Goal: Task Accomplishment & Management: Use online tool/utility

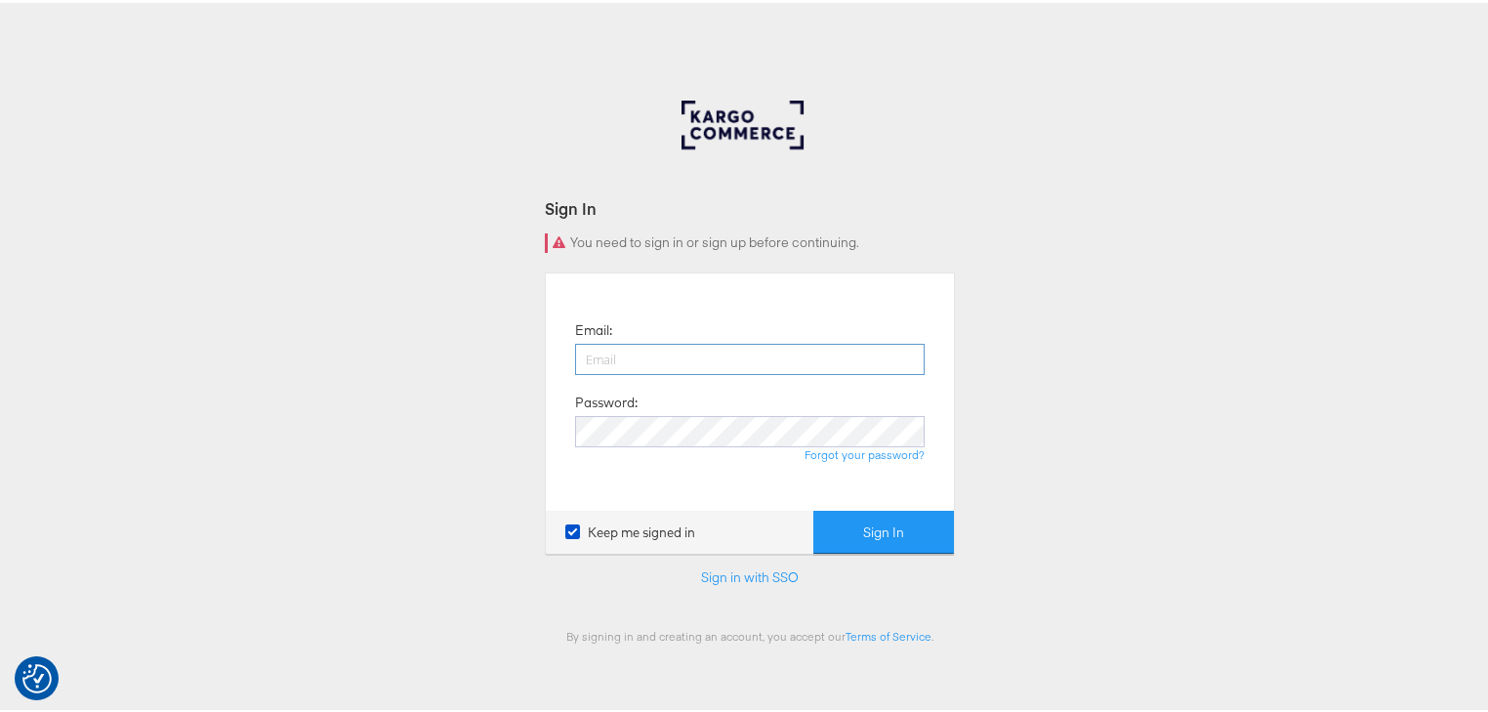
click at [718, 366] on input "email" at bounding box center [750, 356] width 350 height 31
type input "rayna.cheng@jdplc.com"
click at [813, 508] on button "Sign In" at bounding box center [883, 530] width 141 height 44
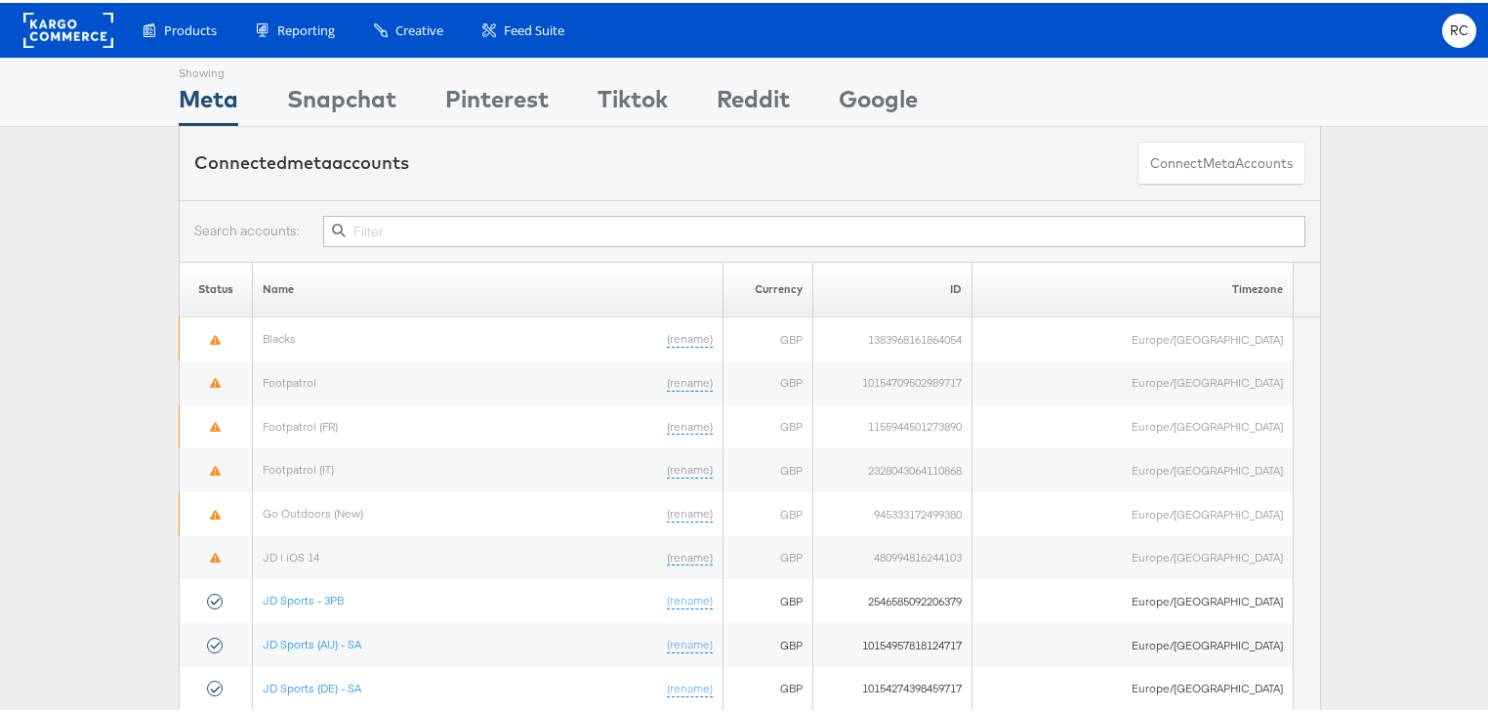
click at [375, 219] on input "text" at bounding box center [814, 228] width 982 height 31
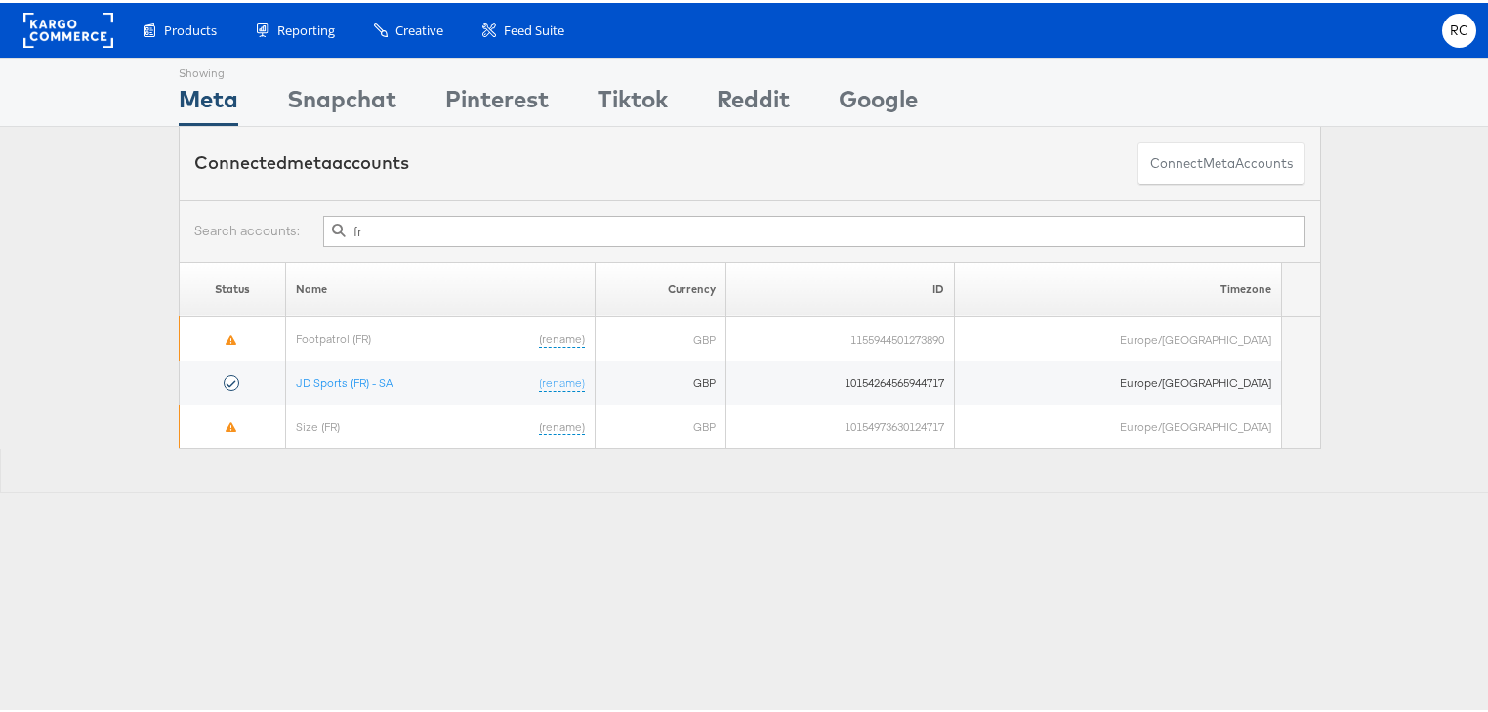
click at [394, 225] on input "fr" at bounding box center [814, 228] width 982 height 31
type input "f"
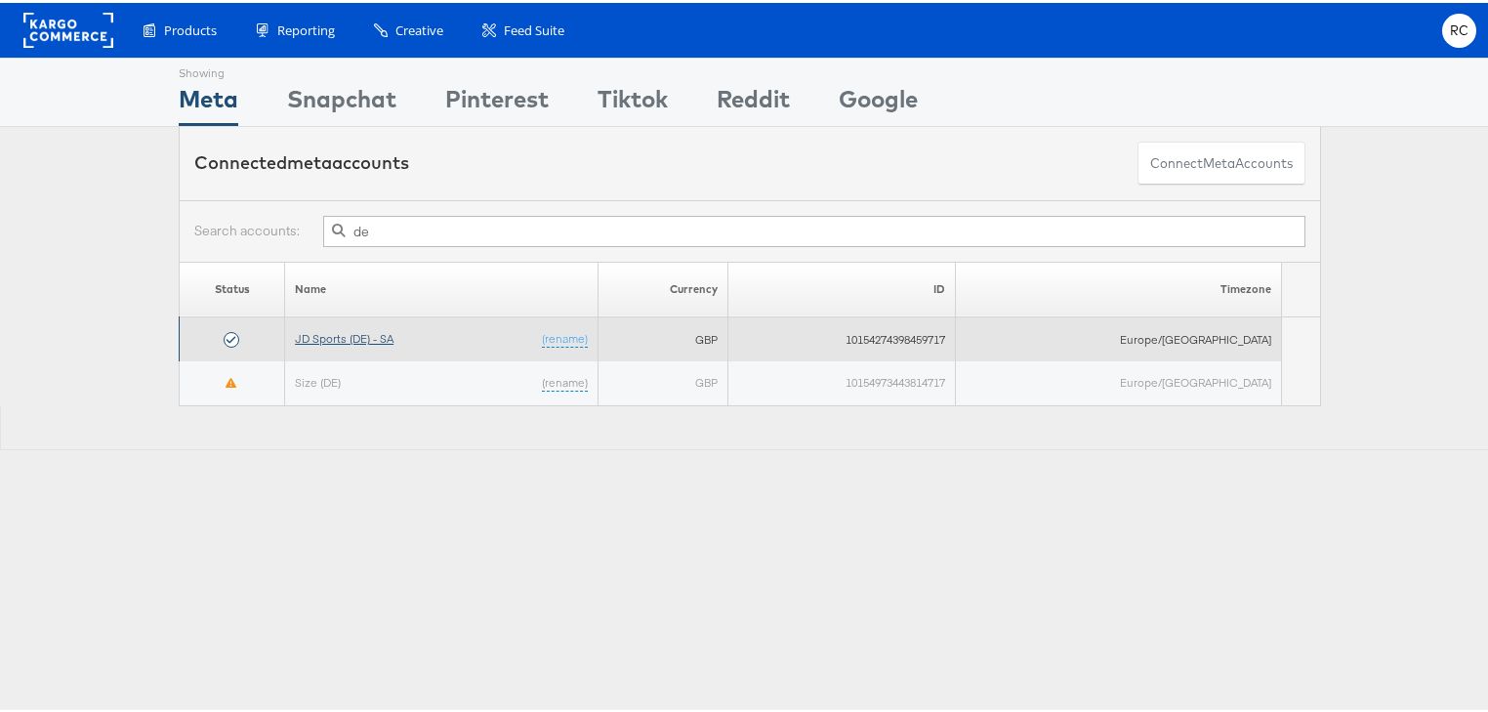
type input "de"
click at [349, 328] on link "JD Sports (DE) - SA" at bounding box center [344, 335] width 99 height 15
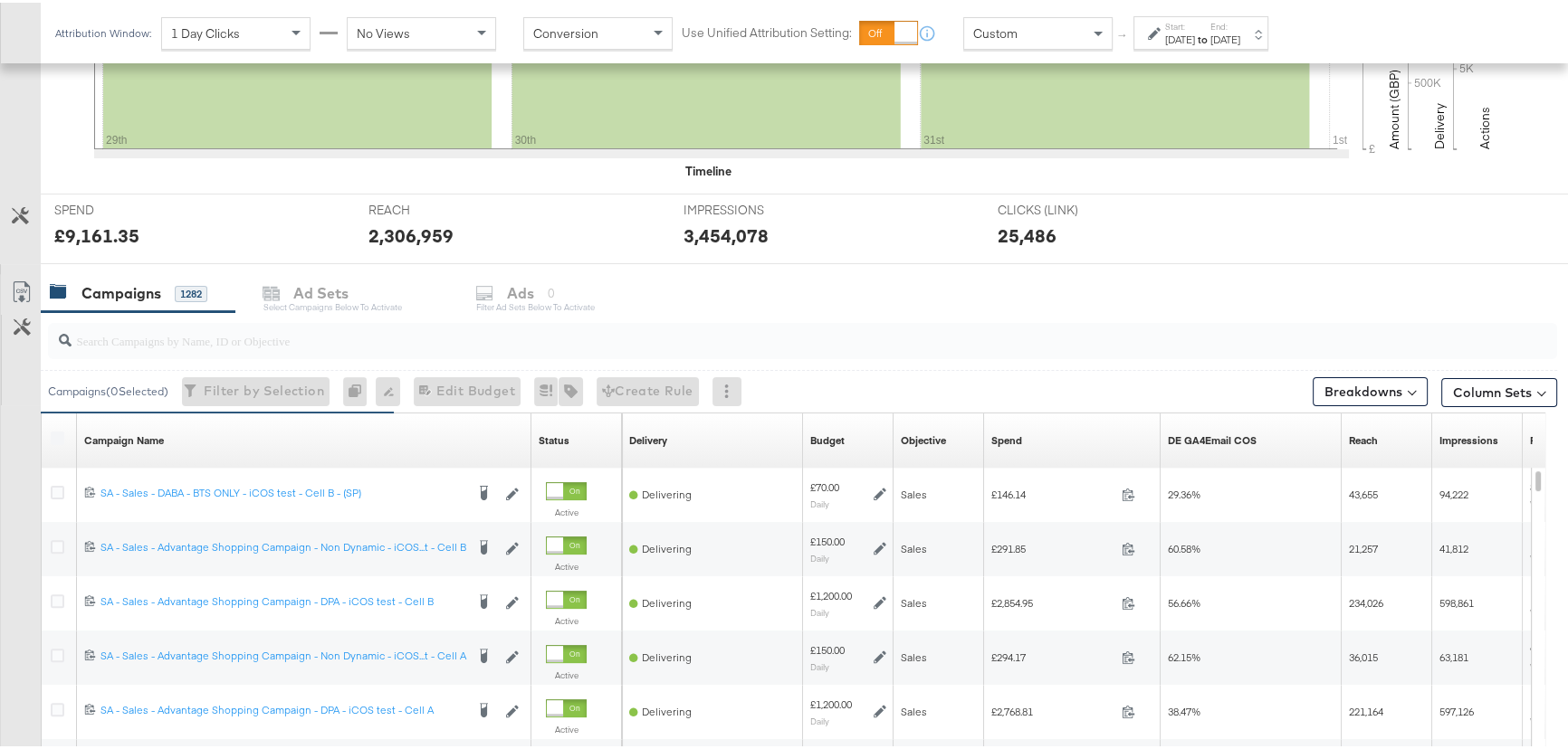
scroll to position [658, 0]
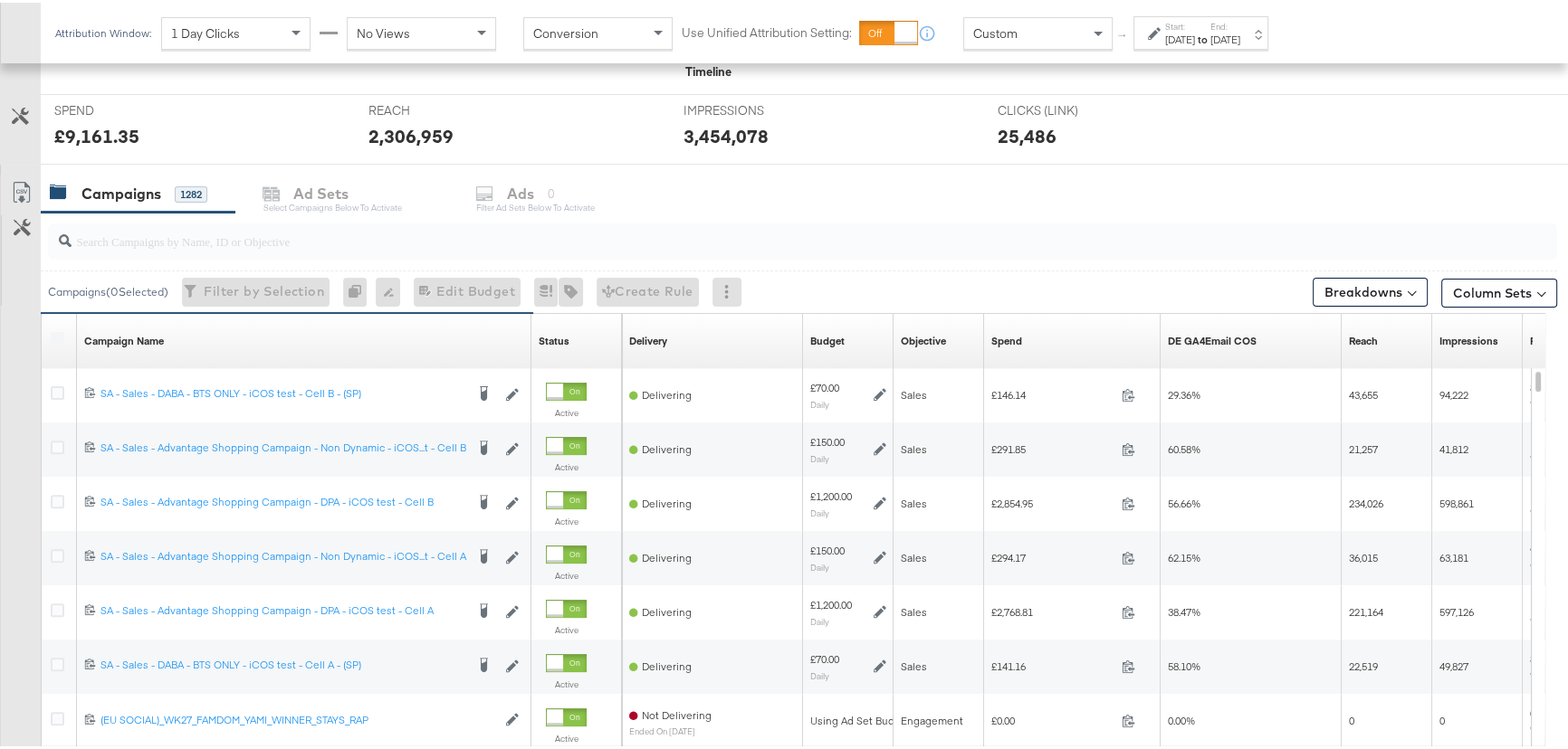
click at [1235, 19] on div "Start: [DATE] to End: [DATE]" at bounding box center [1203, 32] width 75 height 26
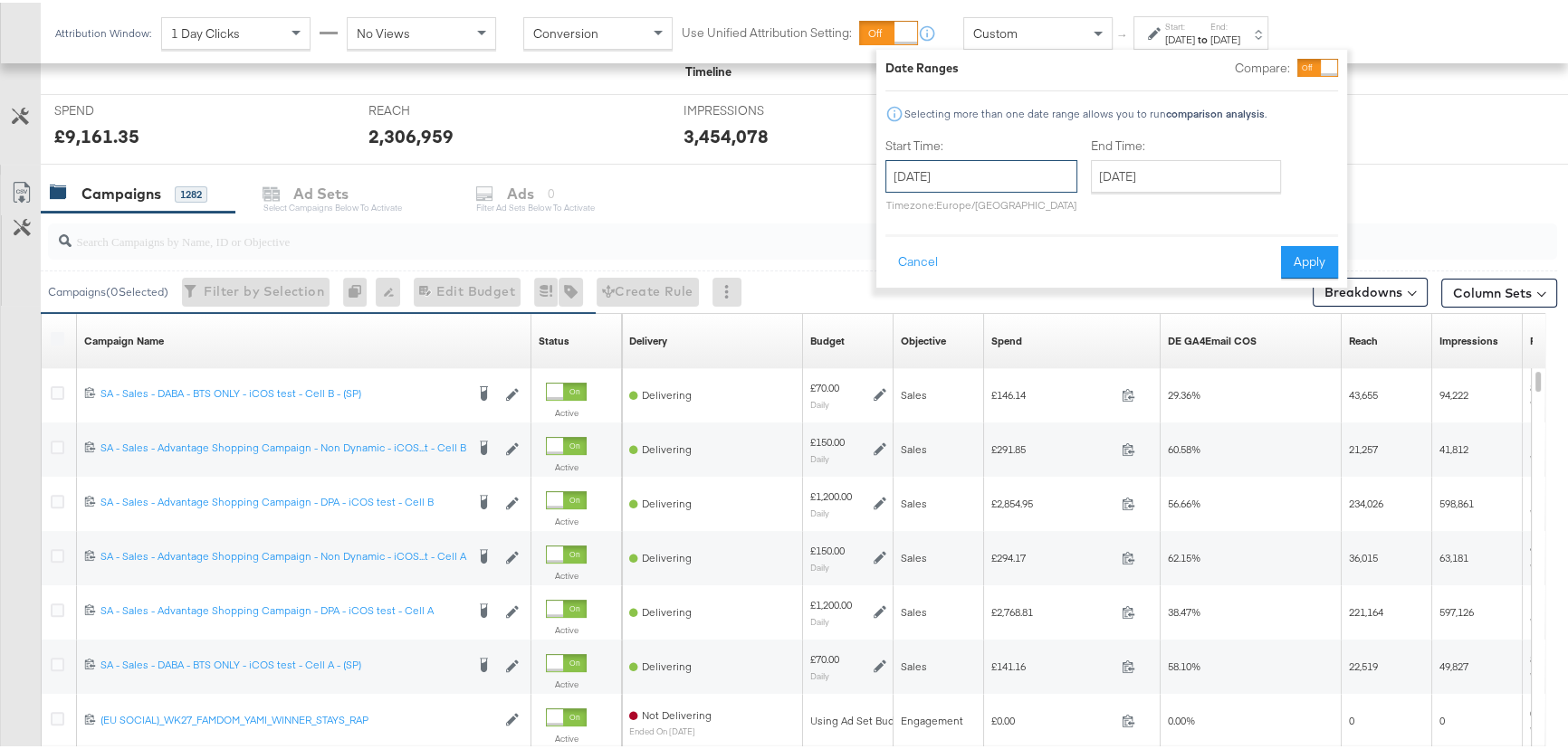
click at [963, 171] on input "[DATE]" at bounding box center [981, 173] width 192 height 32
click at [913, 390] on td "31" at bounding box center [906, 391] width 31 height 25
type input "[DATE]"
click at [1172, 181] on input "[DATE]" at bounding box center [1185, 173] width 190 height 32
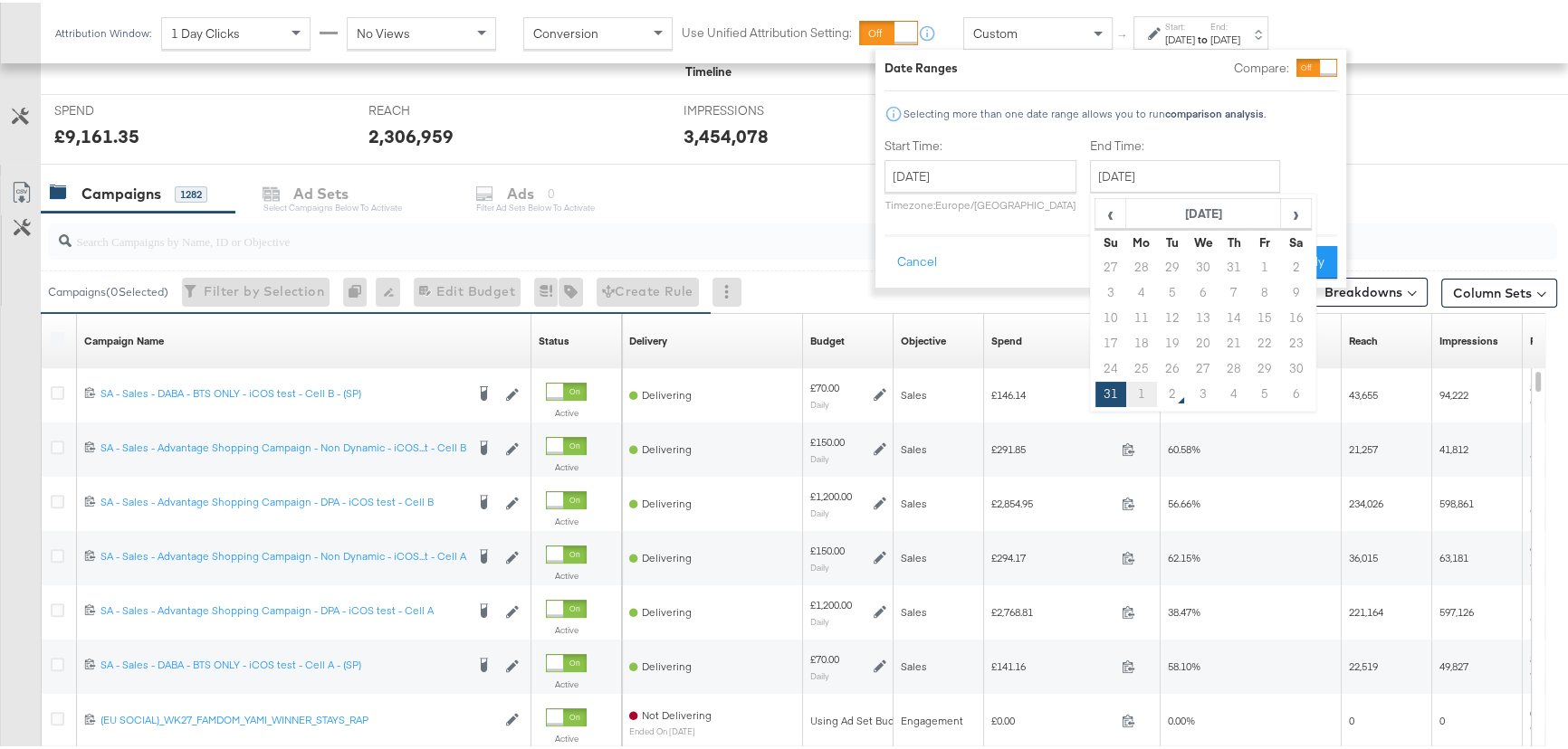
click at [1138, 388] on td "1" at bounding box center [1141, 391] width 31 height 25
type input "[DATE]"
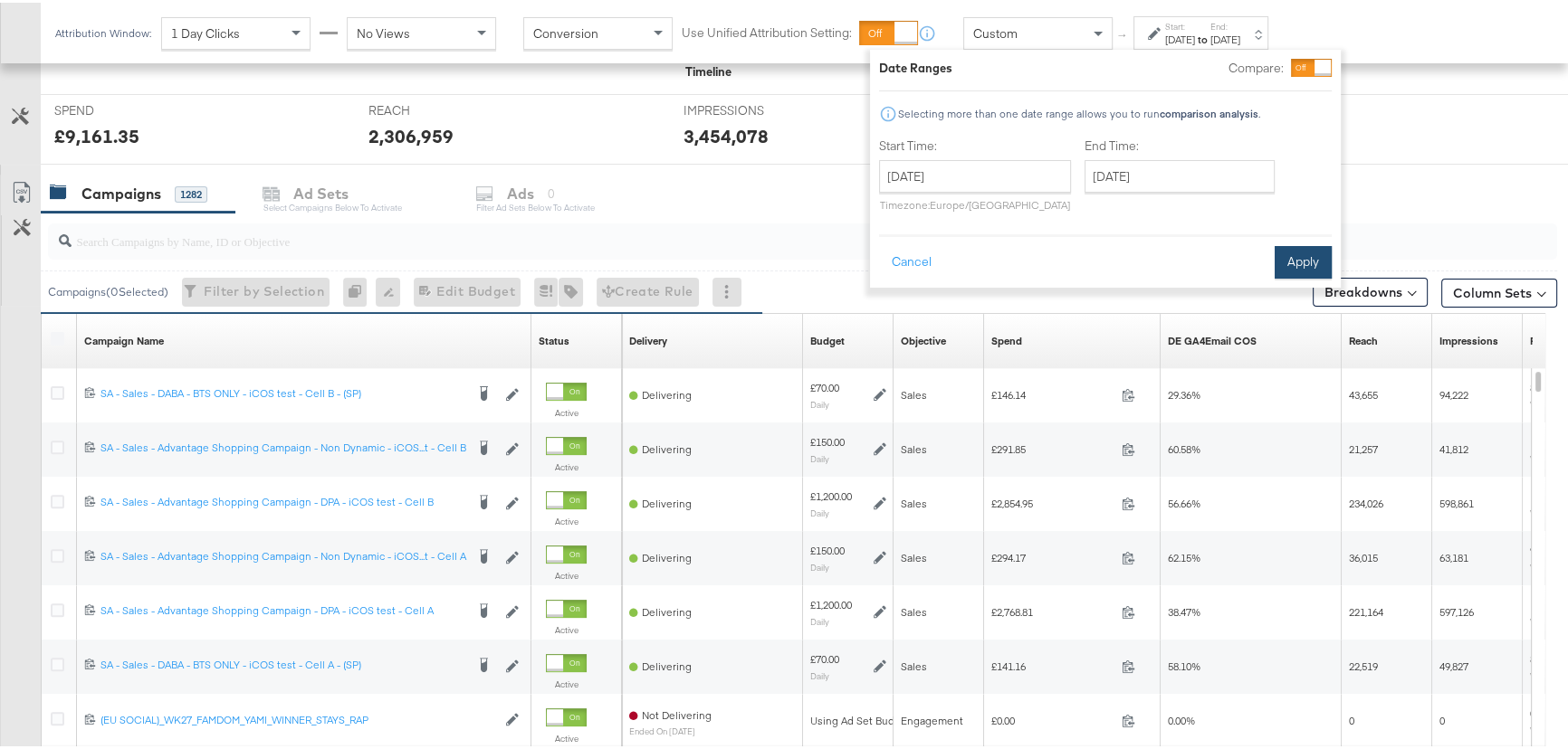
click at [1288, 248] on button "Apply" at bounding box center [1304, 260] width 57 height 32
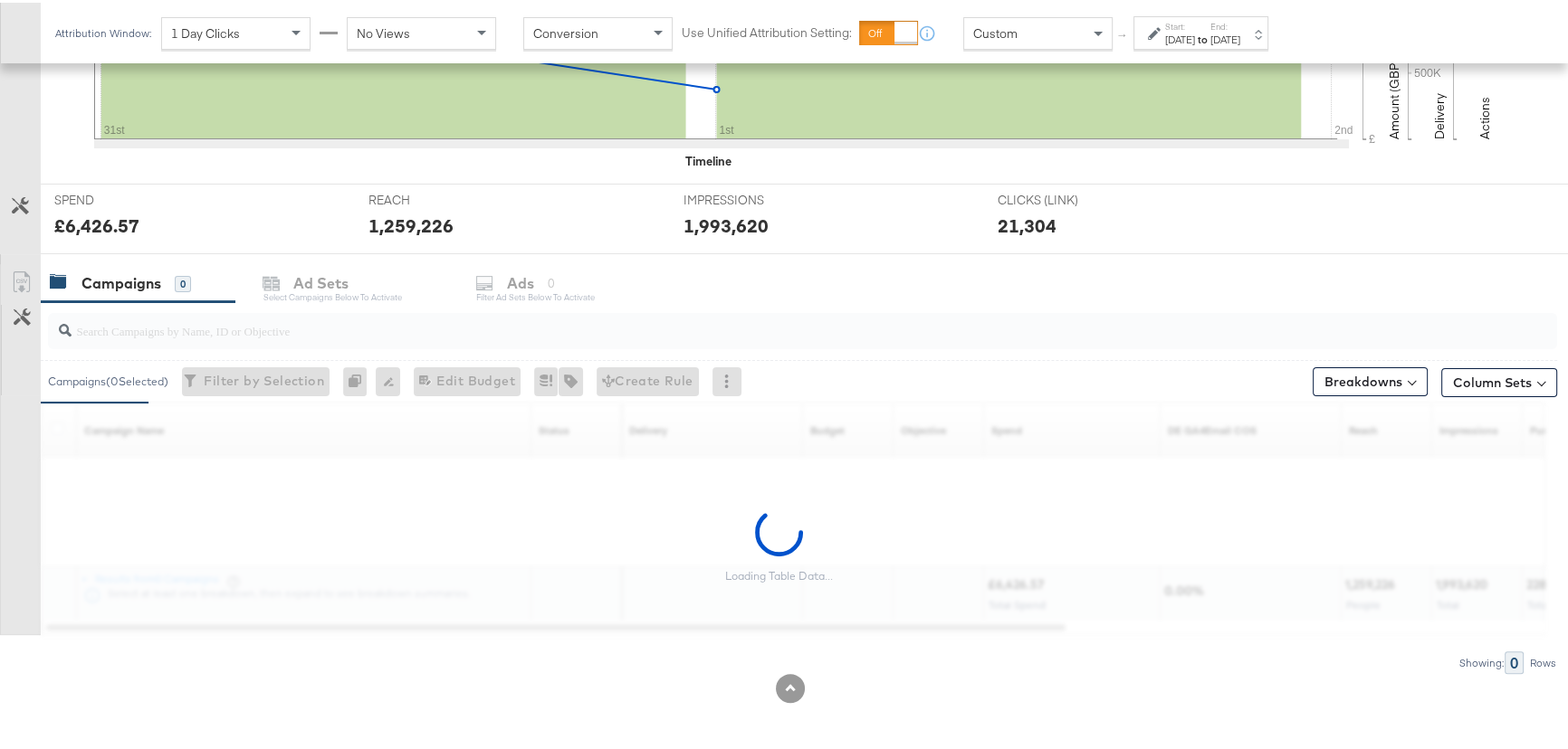
click at [1241, 33] on div "[DATE]" at bounding box center [1225, 37] width 30 height 15
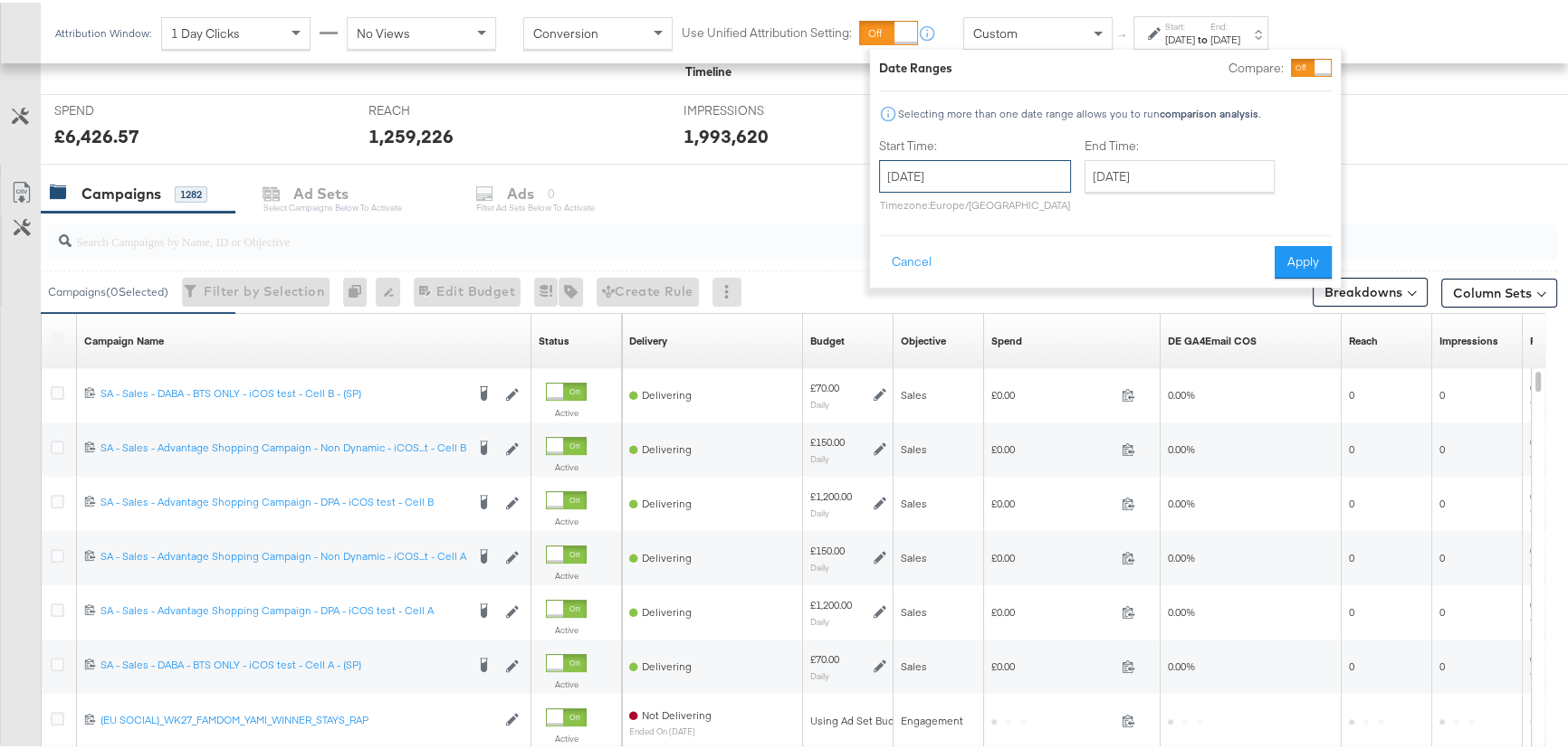
click at [1028, 160] on input "[DATE]" at bounding box center [975, 173] width 192 height 32
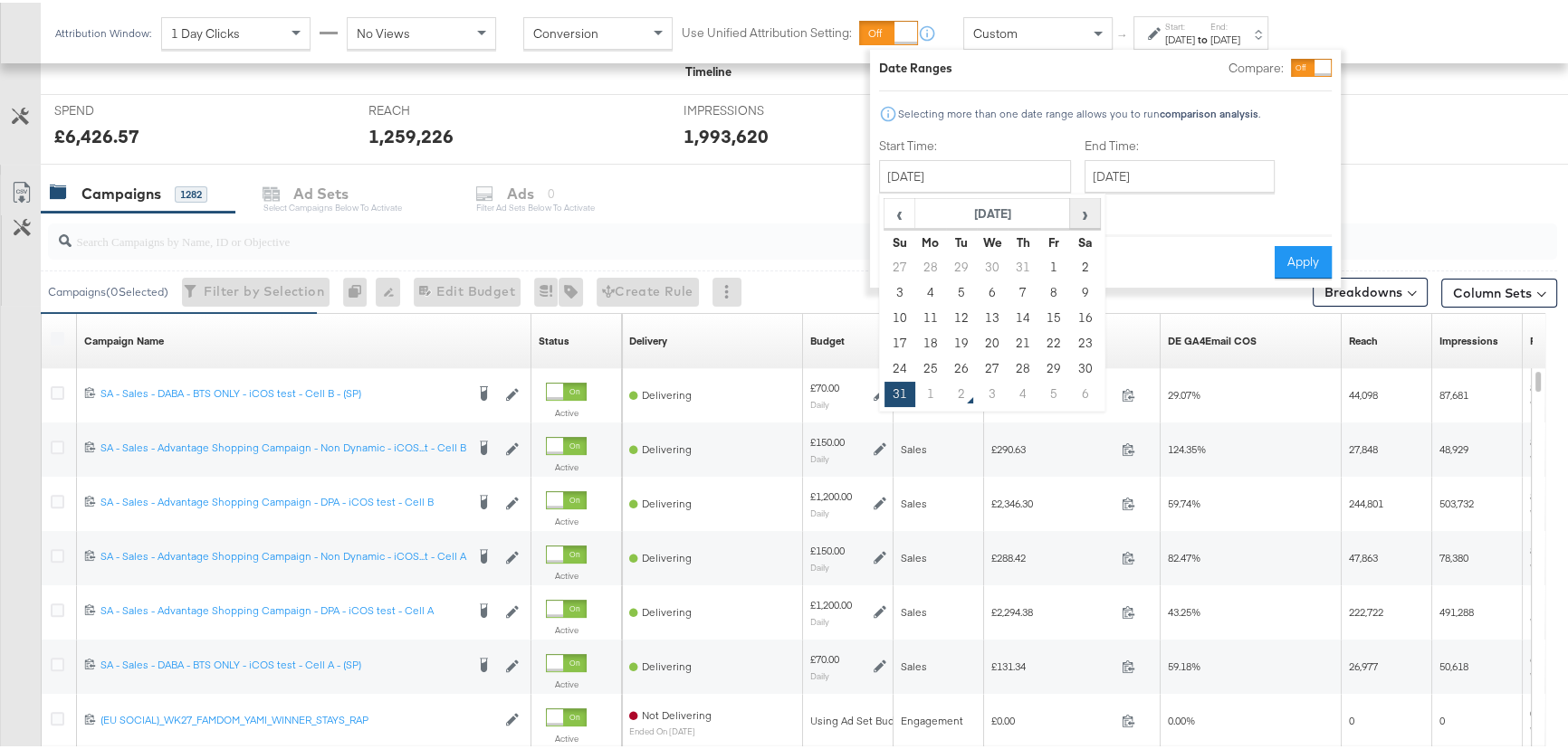
click at [1087, 213] on span "›" at bounding box center [1085, 210] width 28 height 27
click at [902, 262] on td "31" at bounding box center [899, 264] width 31 height 25
type input "[DATE]"
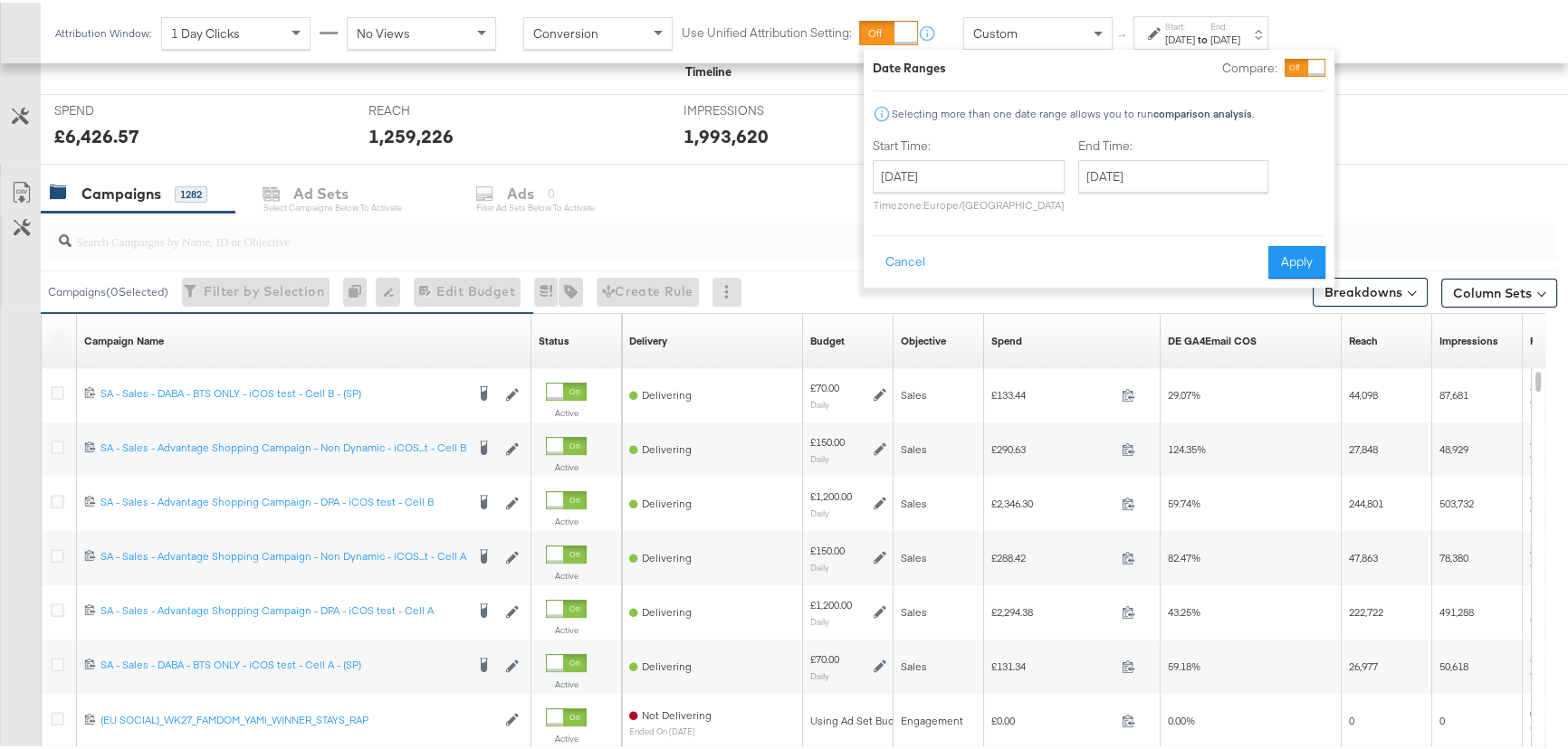
click at [1367, 182] on div "Campaigns 1282 Ad Sets Select Campaigns below to activate Ads 0 Filter Ad Sets …" at bounding box center [810, 192] width 1539 height 39
click at [1241, 34] on div "[DATE]" at bounding box center [1225, 37] width 30 height 15
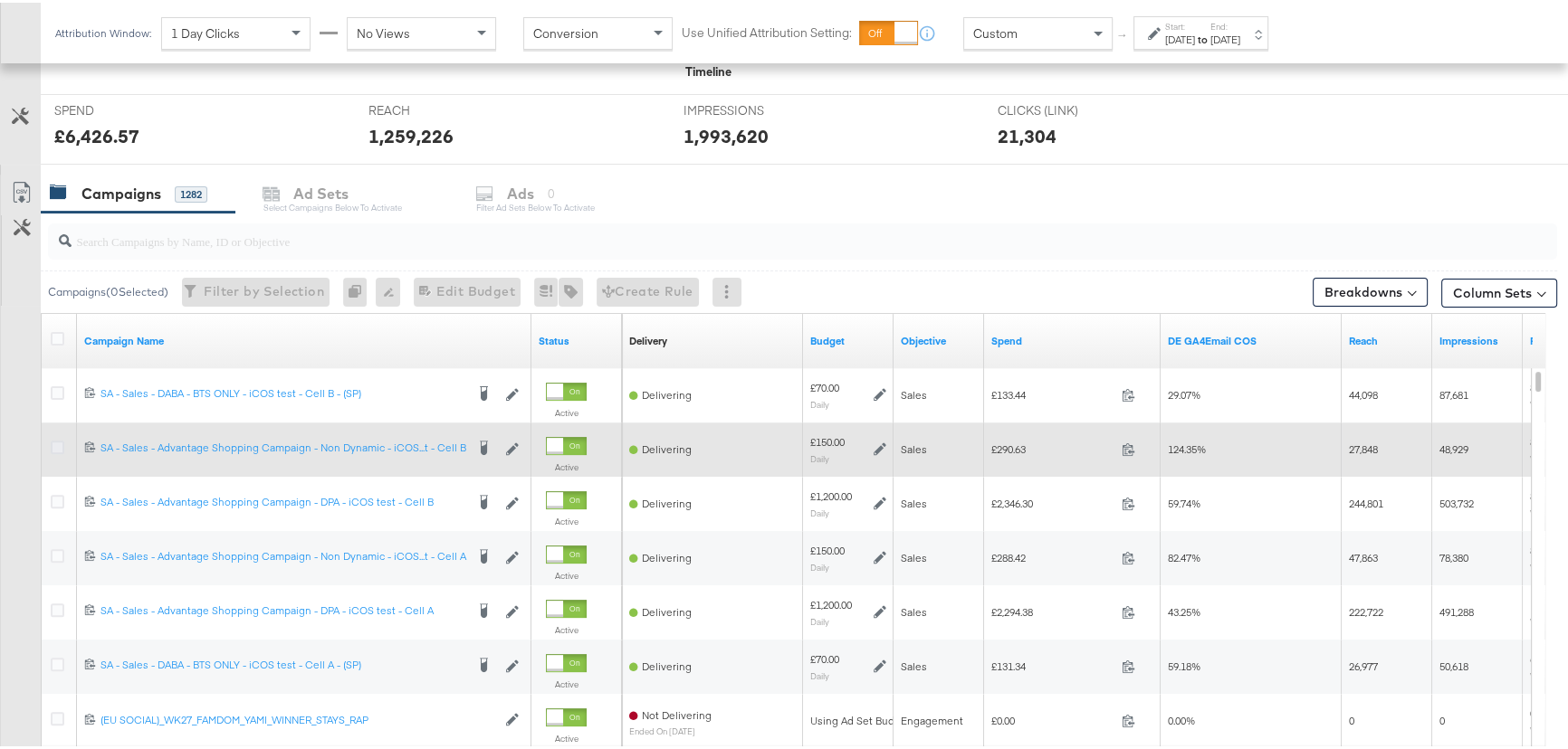
click at [54, 445] on icon at bounding box center [57, 445] width 14 height 14
click at [0, 0] on input "checkbox" at bounding box center [0, 0] width 0 height 0
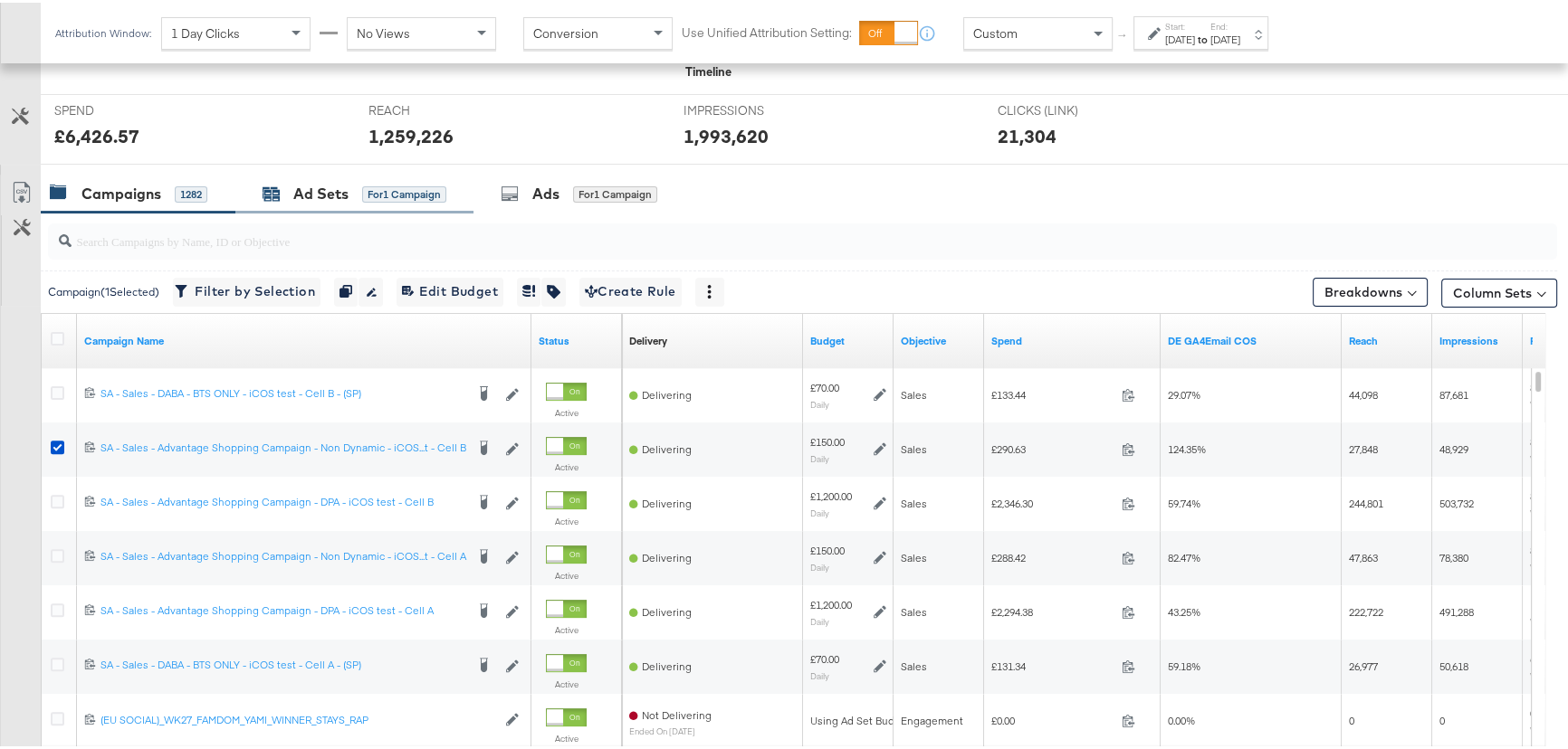
click at [330, 192] on div "Ad Sets" at bounding box center [321, 191] width 56 height 20
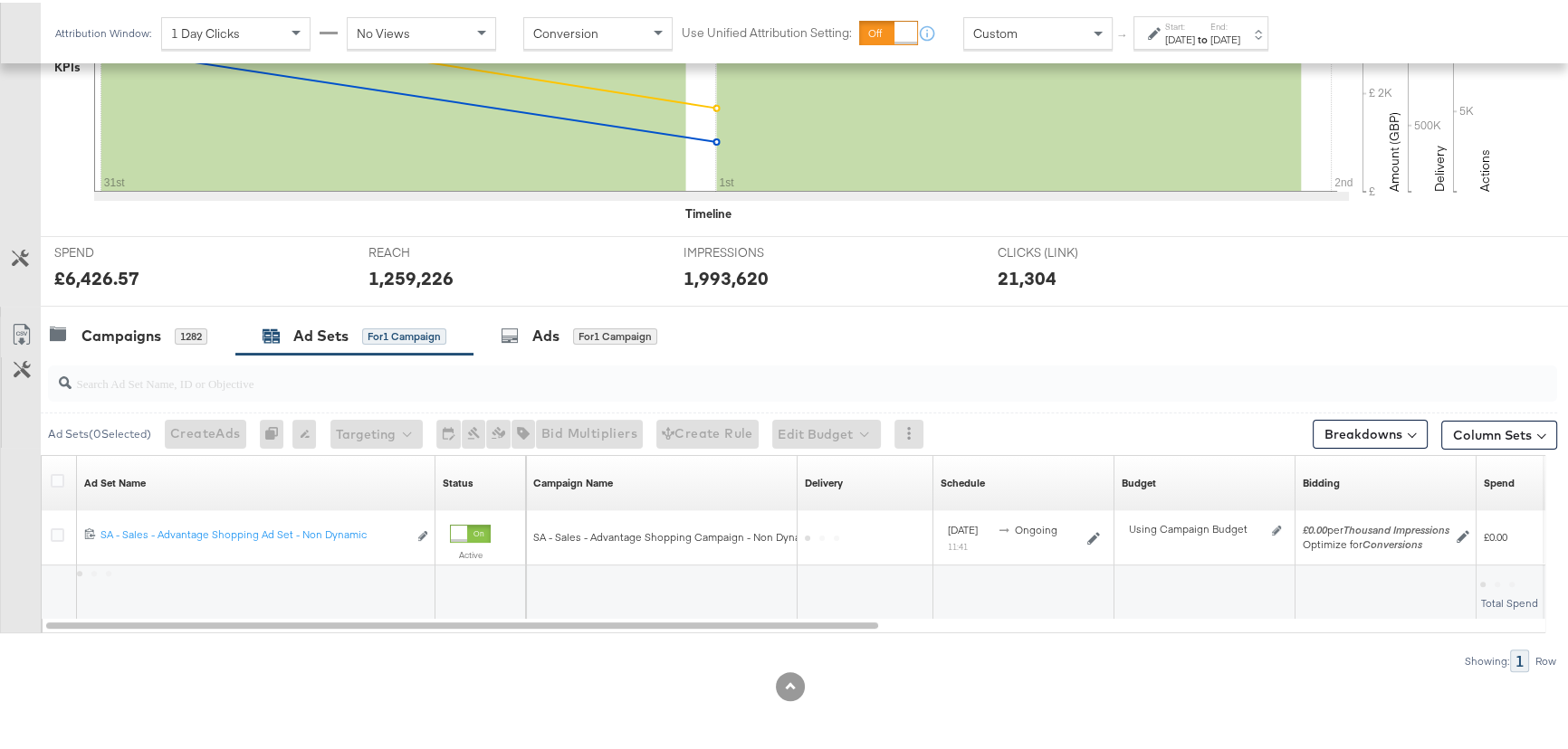
scroll to position [514, 0]
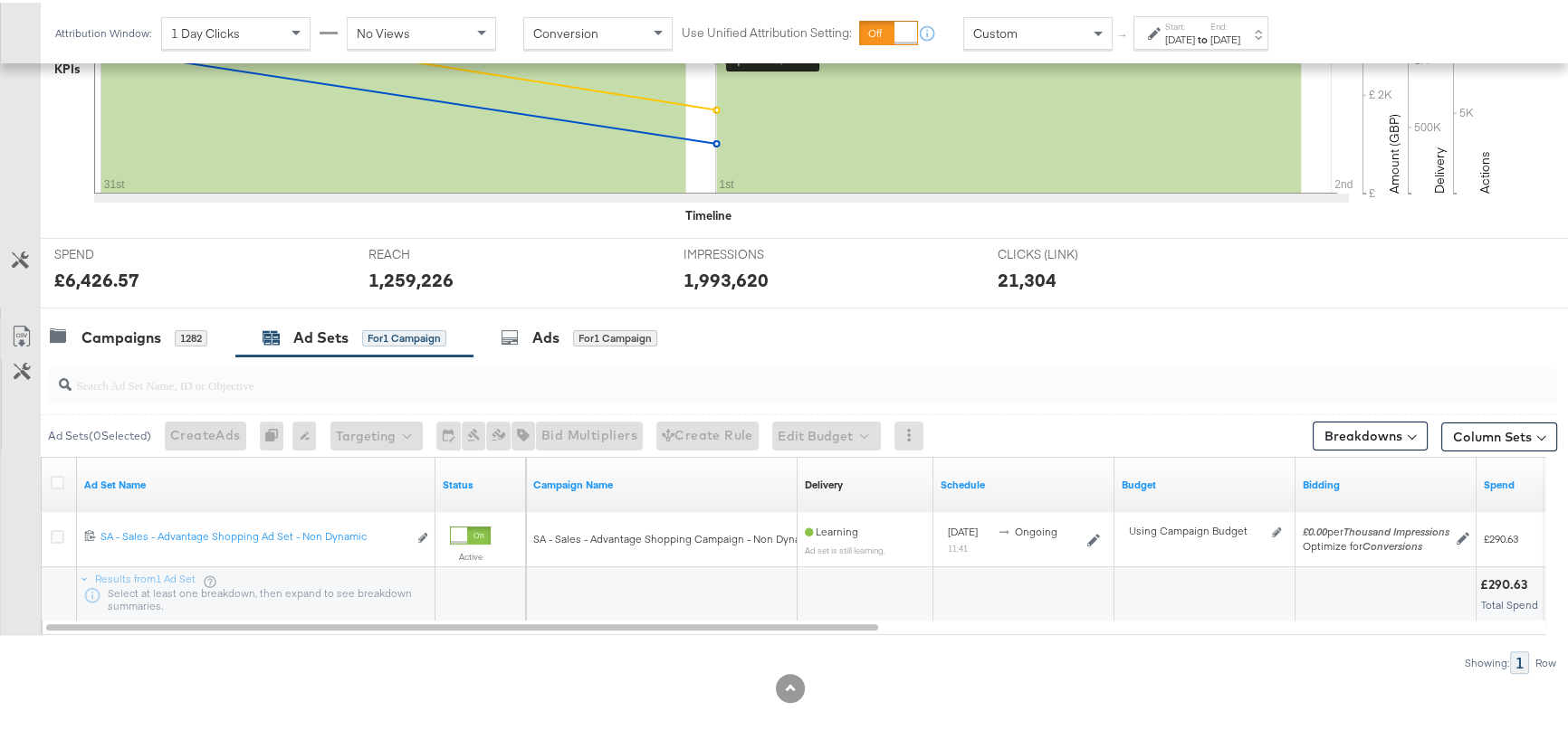
click at [330, 325] on div "Ad Sets" at bounding box center [321, 336] width 56 height 20
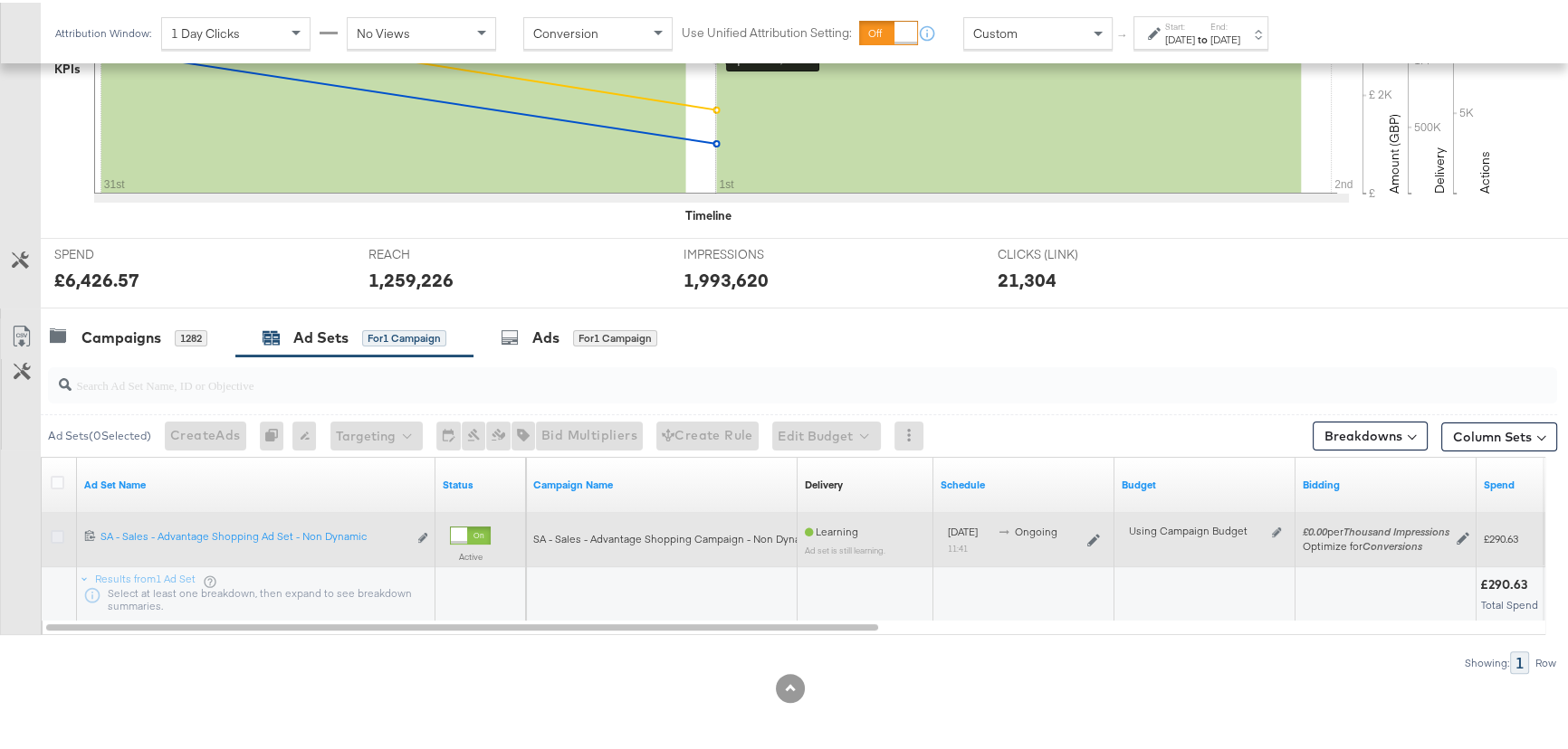
click at [57, 533] on icon at bounding box center [57, 534] width 14 height 14
click at [0, 0] on input "checkbox" at bounding box center [0, 0] width 0 height 0
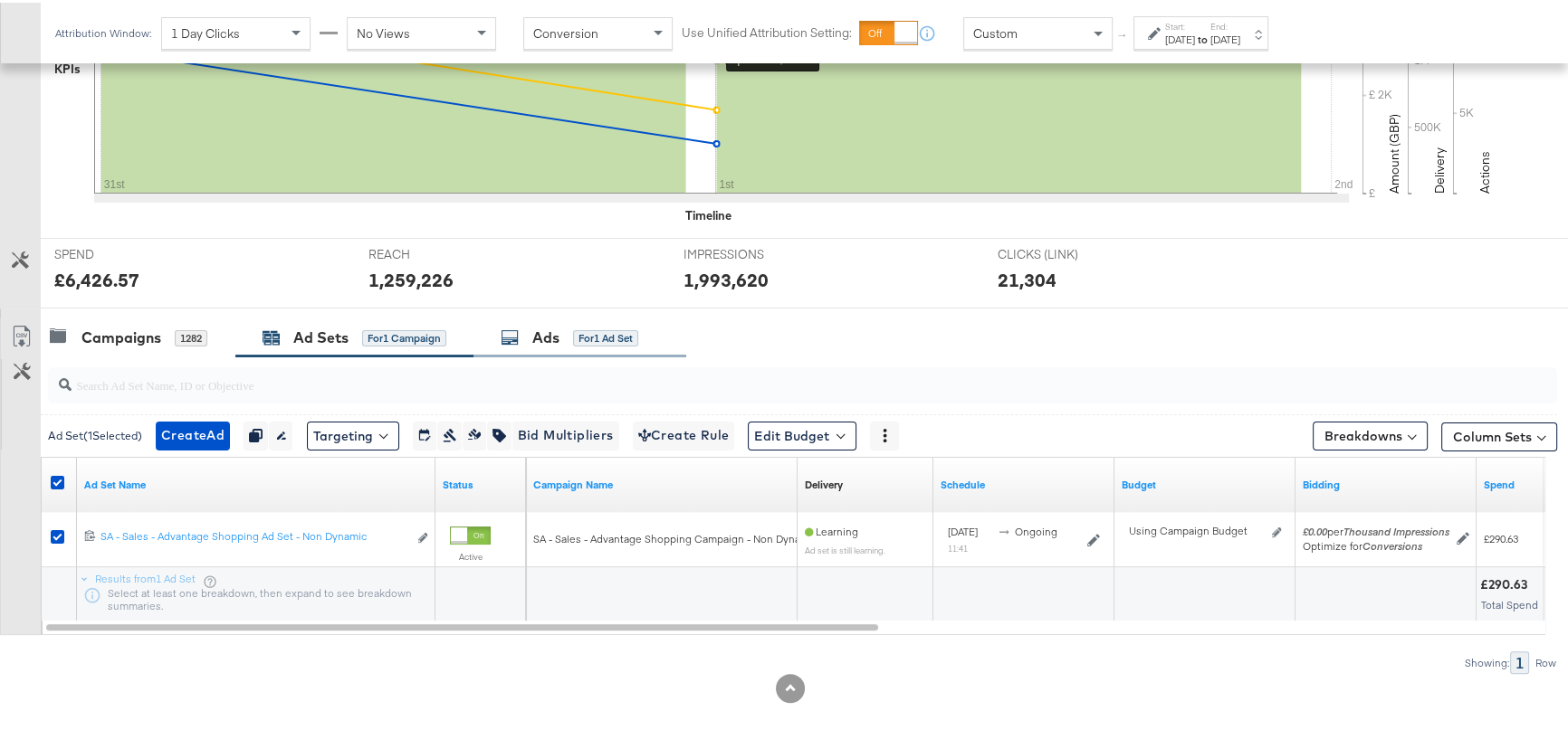
click at [529, 321] on div "Ads for 1 Ad Set" at bounding box center [580, 336] width 212 height 39
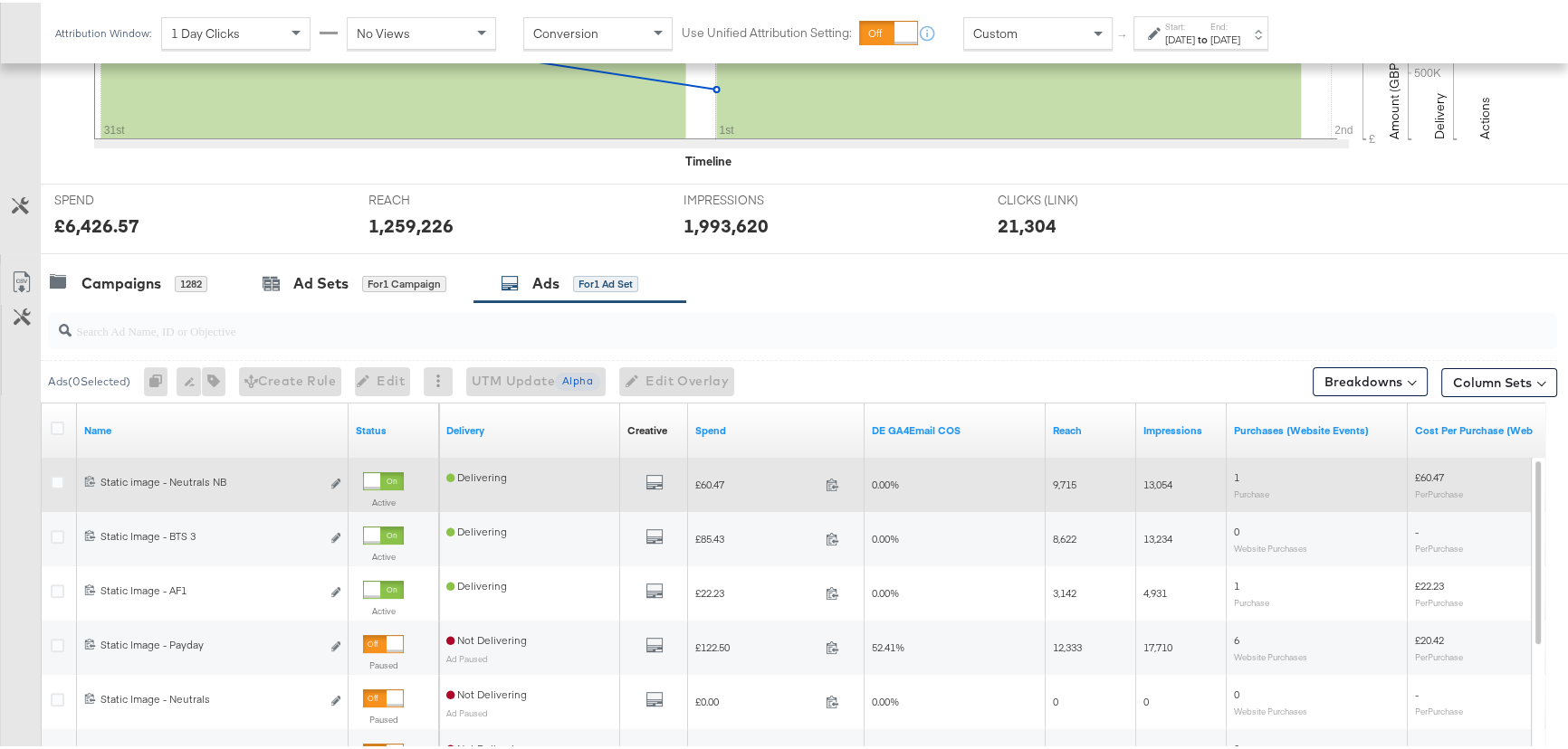
scroll to position [658, 0]
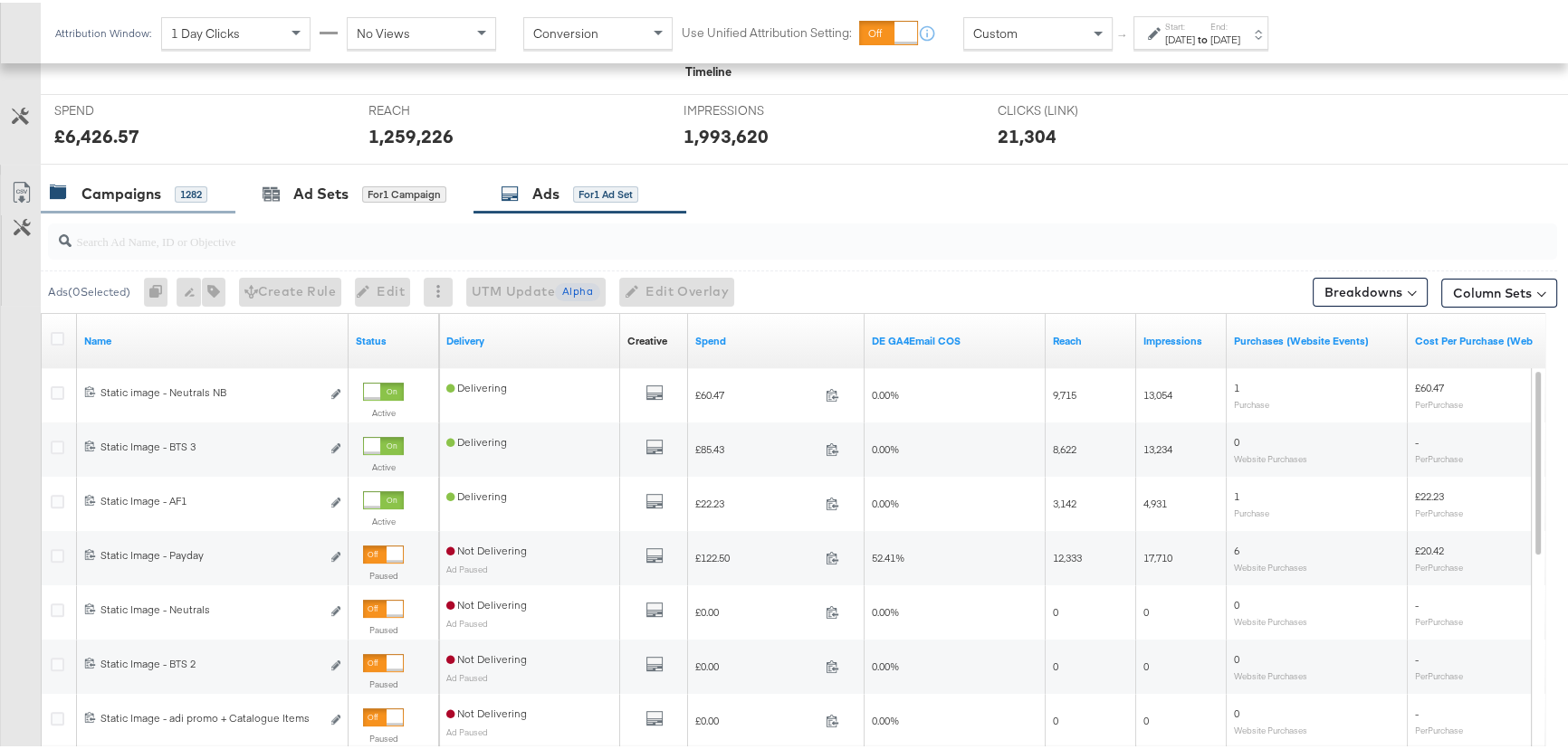
click at [133, 182] on div "Campaigns" at bounding box center [121, 191] width 80 height 20
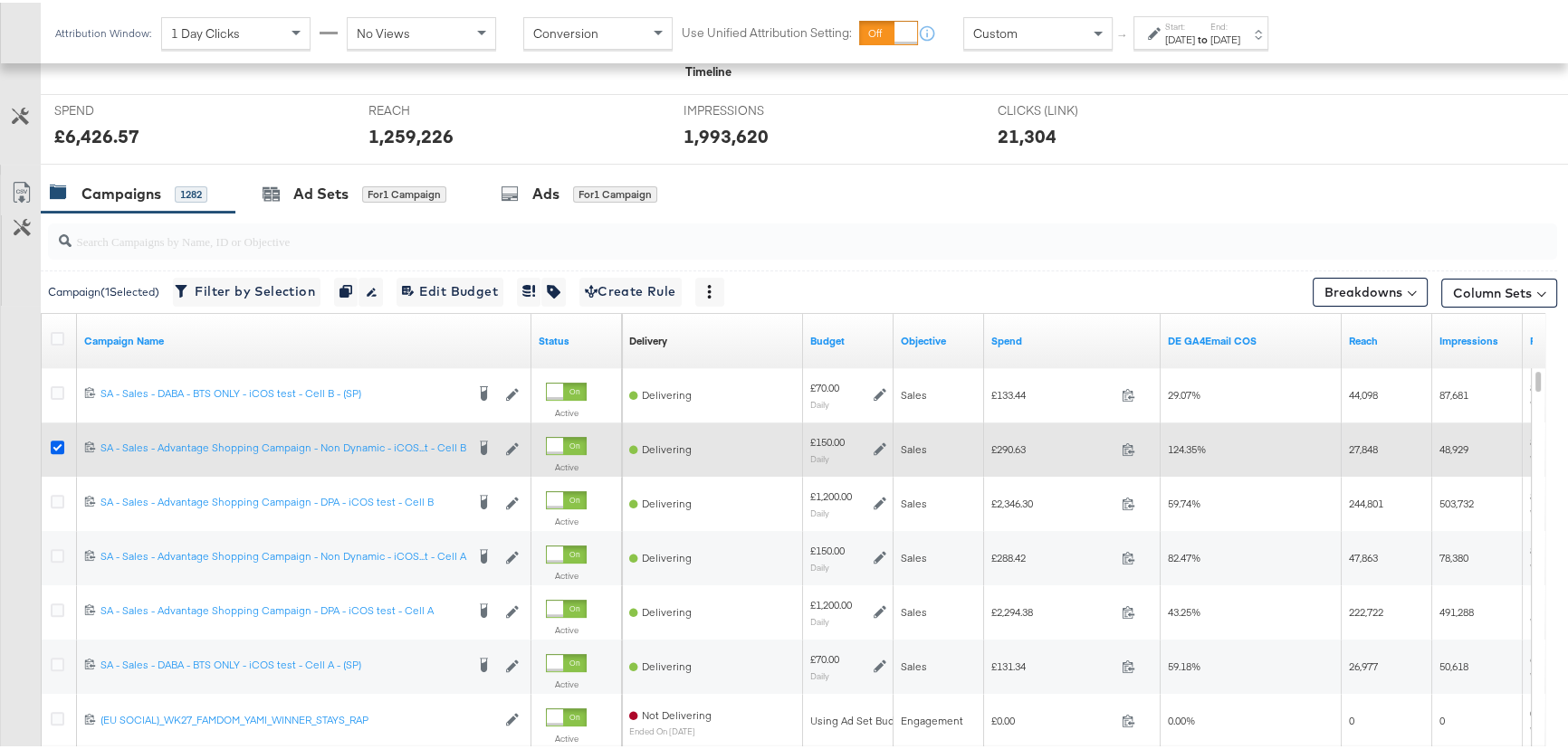
click at [57, 444] on icon at bounding box center [57, 445] width 14 height 14
click at [0, 0] on input "checkbox" at bounding box center [0, 0] width 0 height 0
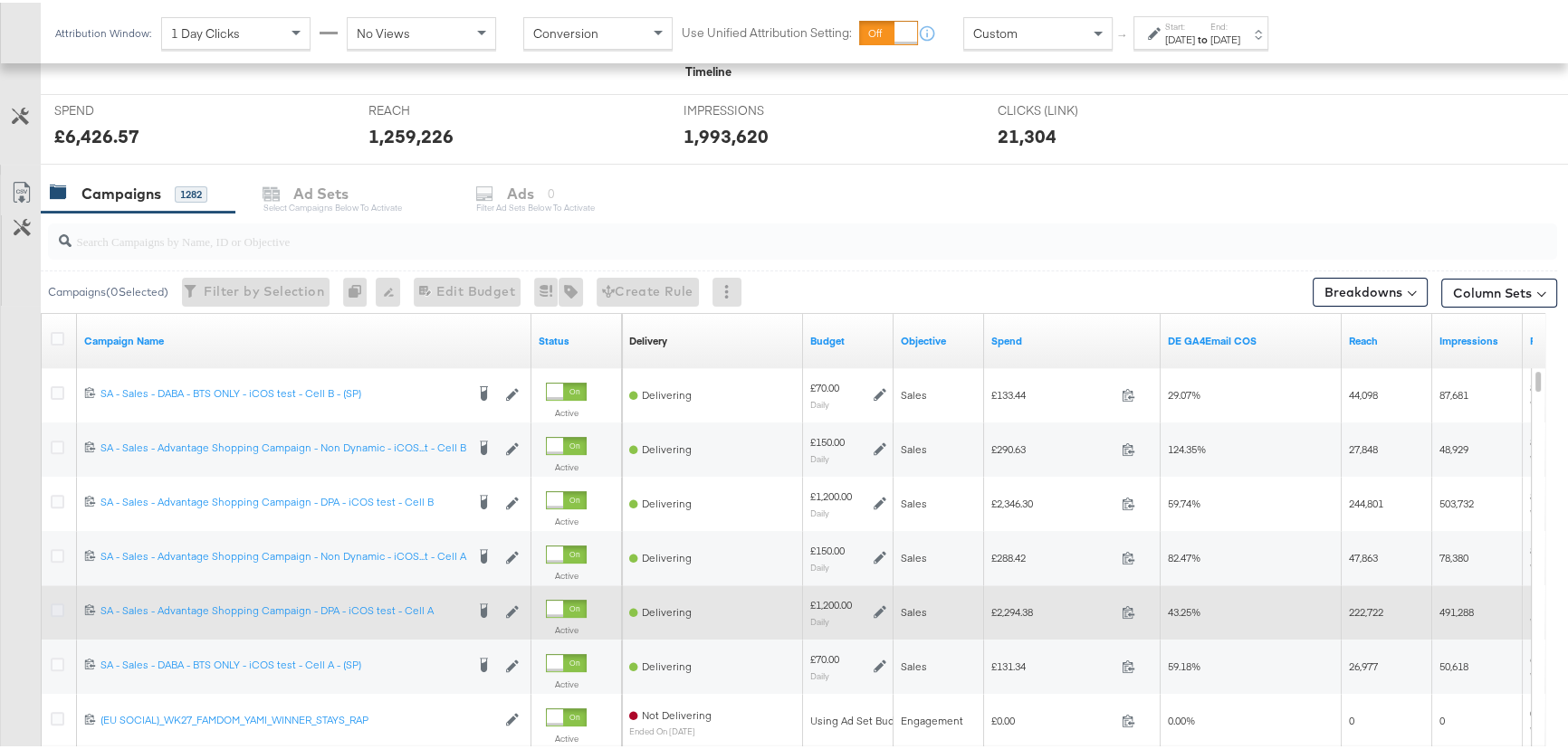
click at [52, 601] on icon at bounding box center [57, 607] width 14 height 14
click at [0, 0] on input "checkbox" at bounding box center [0, 0] width 0 height 0
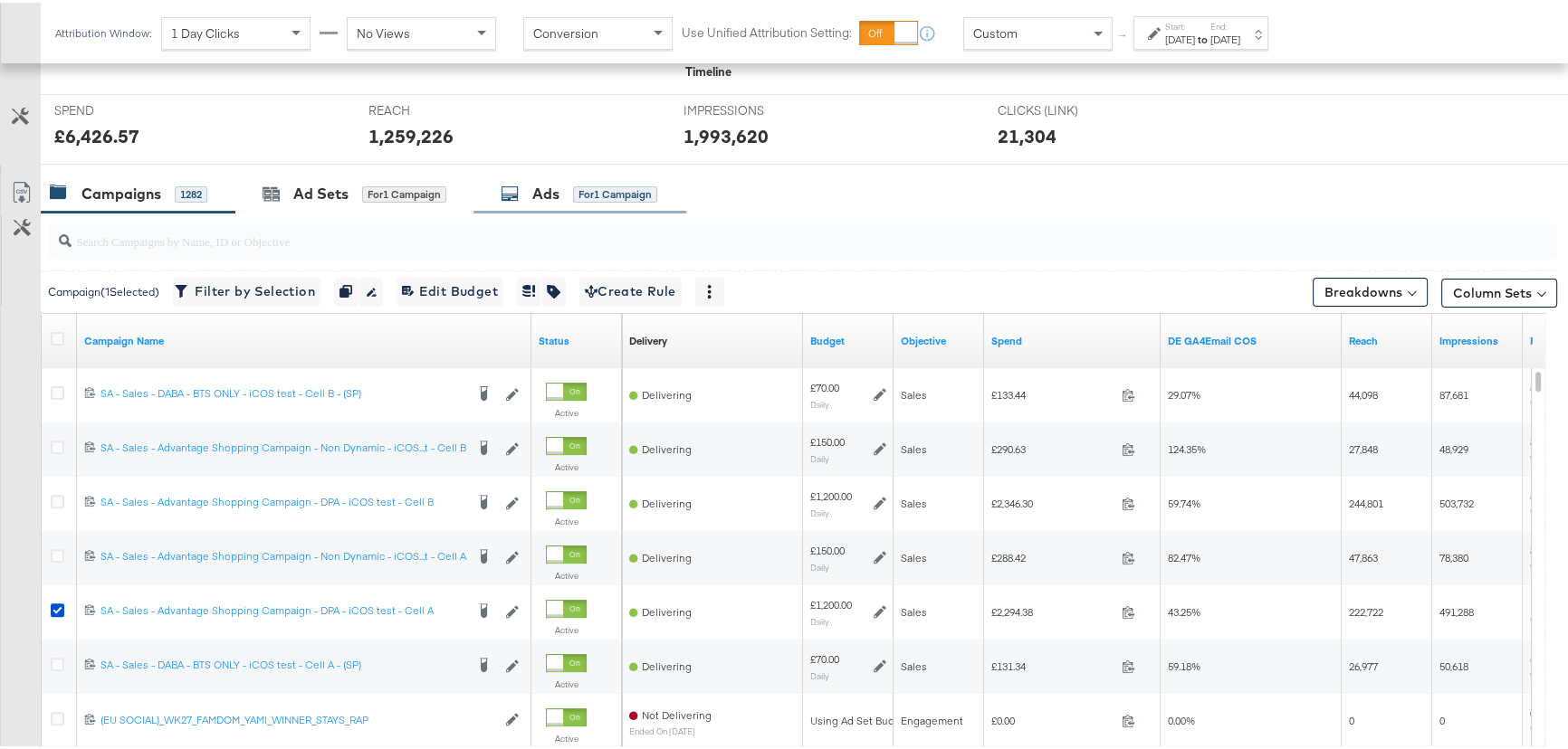
click at [559, 197] on div "Ads" at bounding box center [545, 191] width 27 height 20
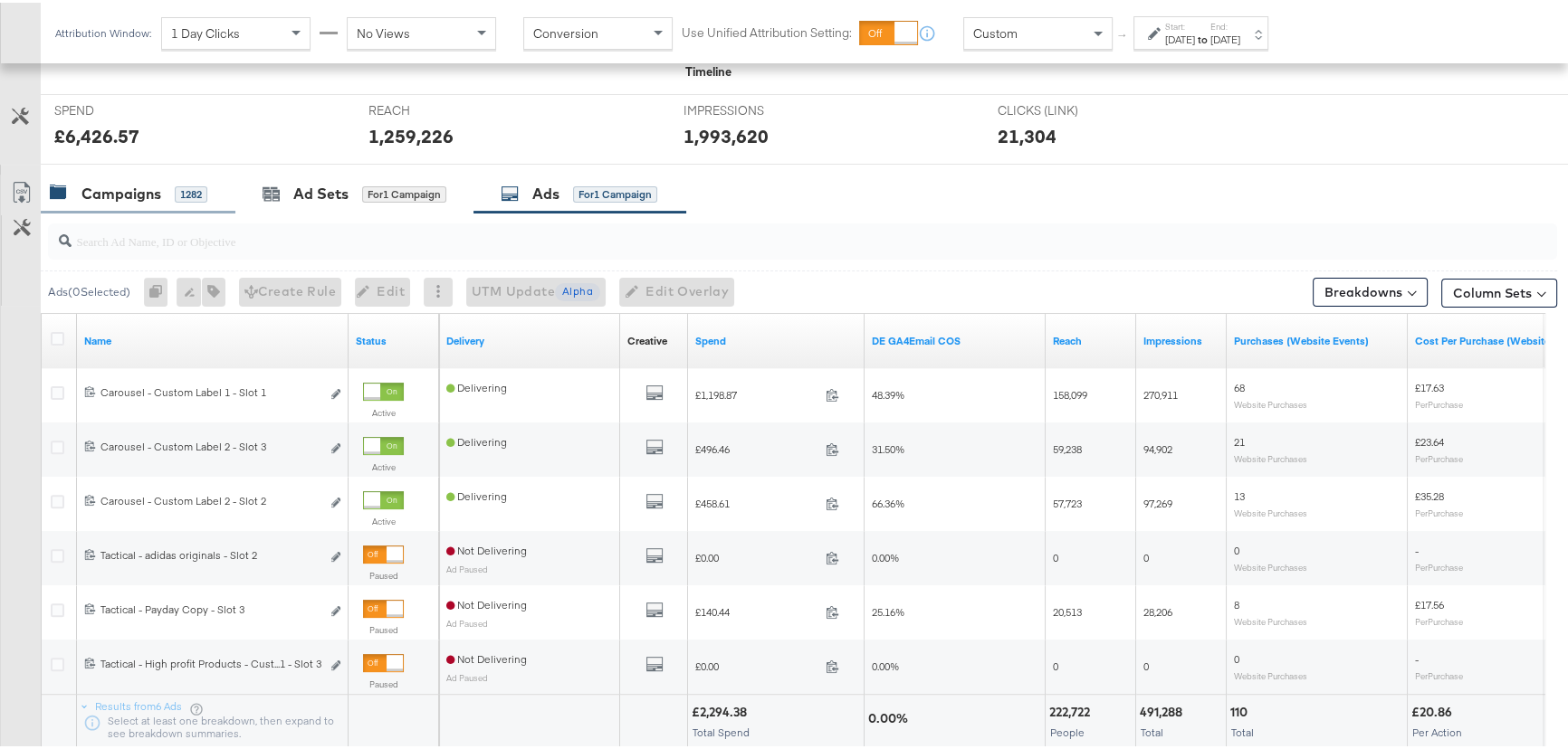
click at [141, 195] on div "Campaigns" at bounding box center [121, 191] width 80 height 20
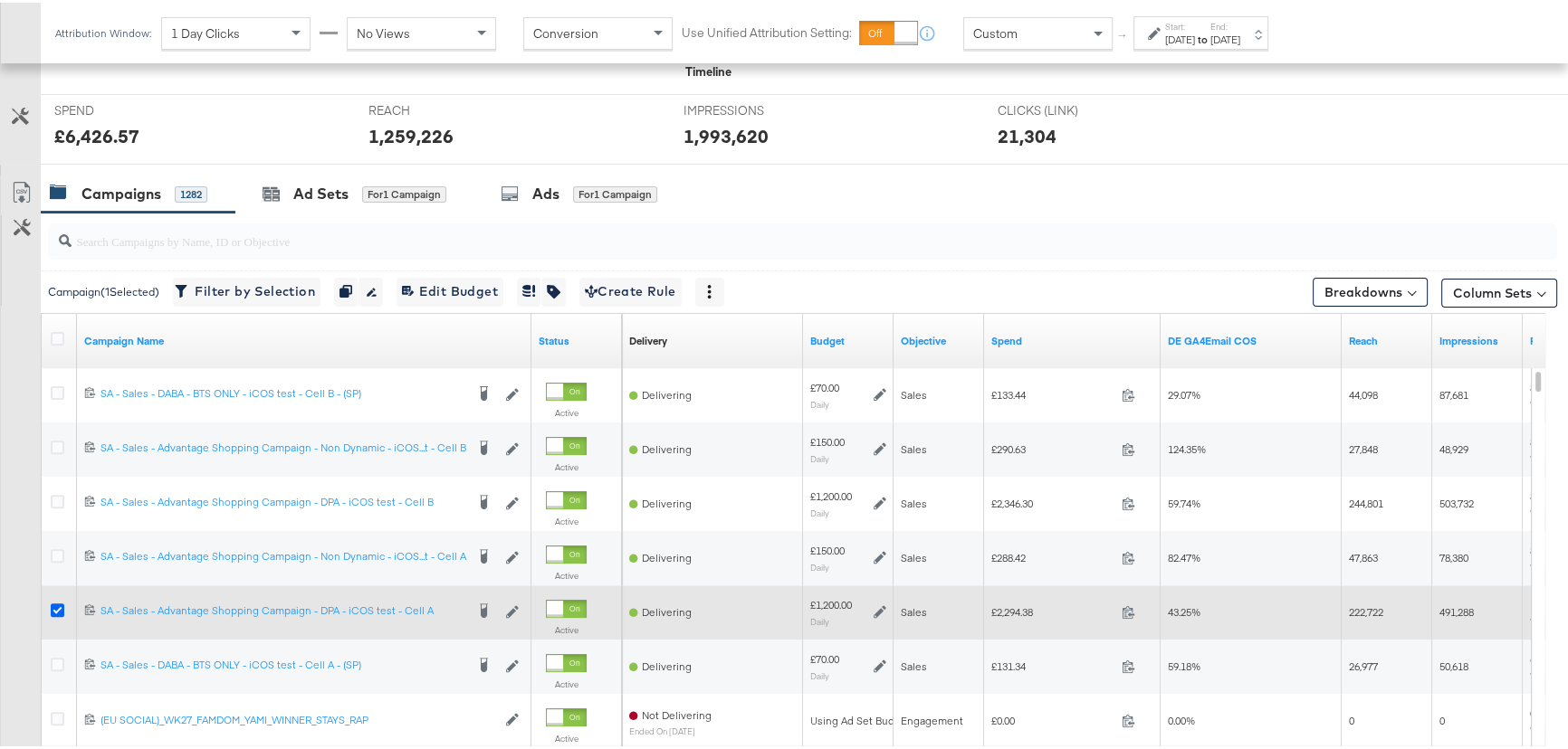
click at [57, 611] on icon at bounding box center [57, 607] width 14 height 14
click at [0, 0] on input "checkbox" at bounding box center [0, 0] width 0 height 0
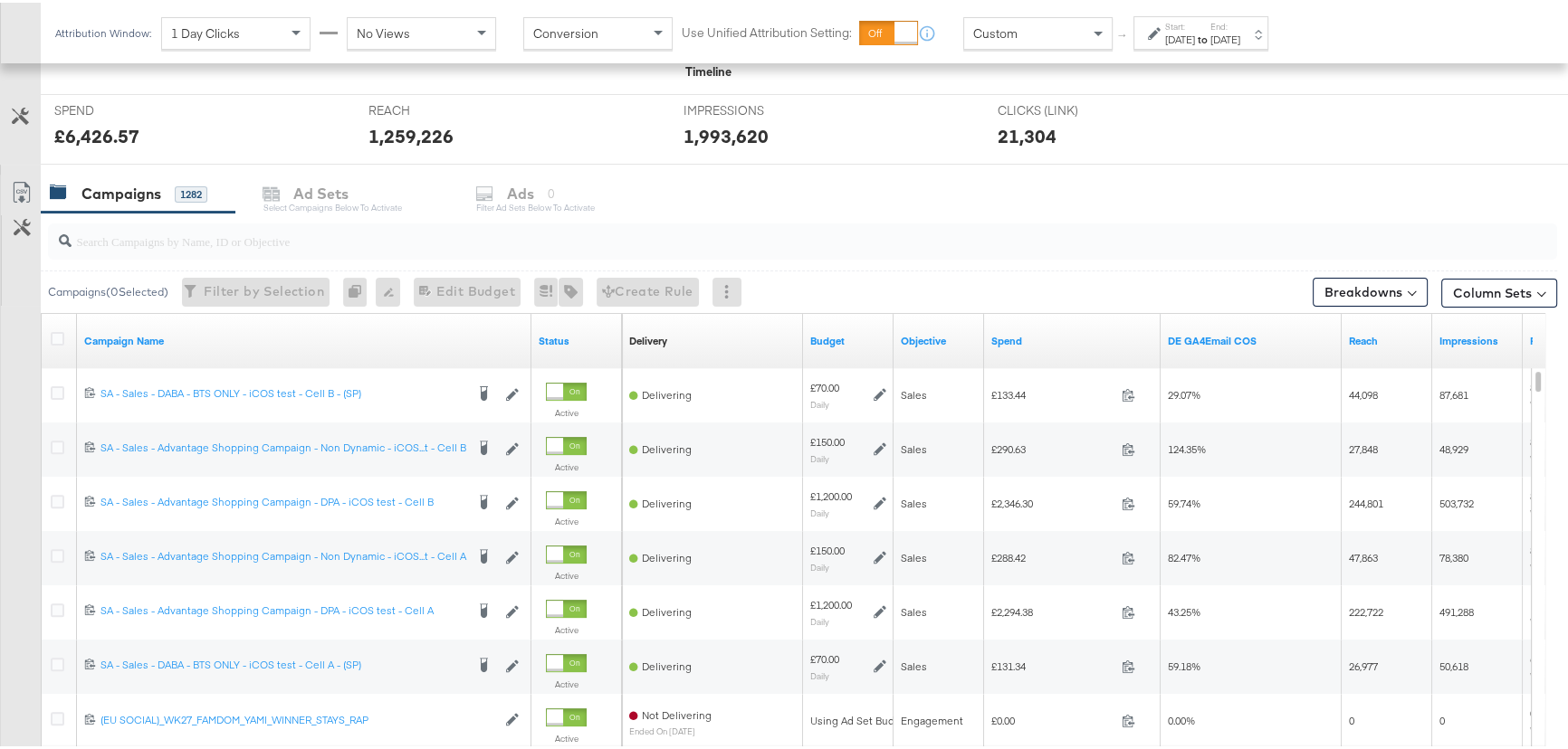
click at [803, 170] on div at bounding box center [790, 170] width 1580 height 15
